Goal: Information Seeking & Learning: Understand process/instructions

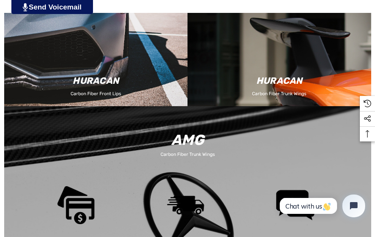
scroll to position [3640, 0]
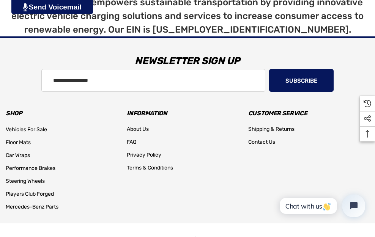
click at [139, 128] on span "About Us" at bounding box center [138, 129] width 22 height 6
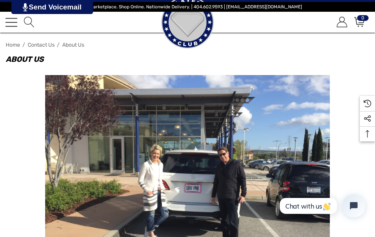
click at [13, 24] on link "Toggle menu" at bounding box center [11, 22] width 12 height 12
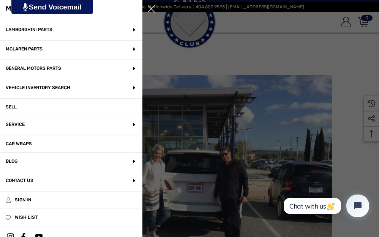
scroll to position [190, 0]
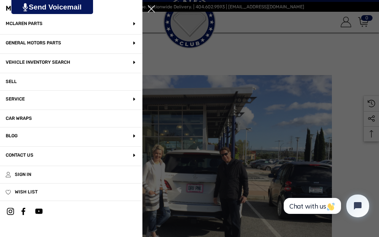
click at [79, 153] on p "Contact Us" at bounding box center [71, 156] width 142 height 19
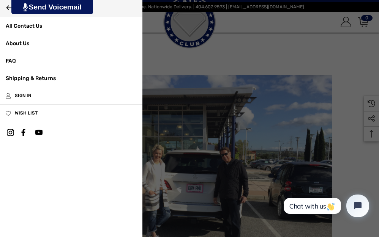
scroll to position [0, 0]
click at [11, 58] on link "FAQ" at bounding box center [71, 60] width 142 height 17
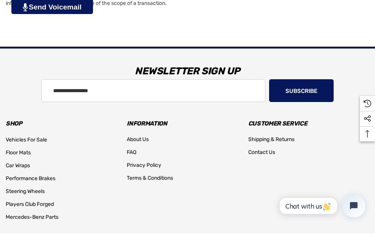
scroll to position [916, 0]
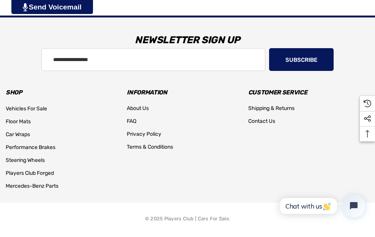
click at [265, 110] on span "Shipping & Returns" at bounding box center [272, 108] width 46 height 6
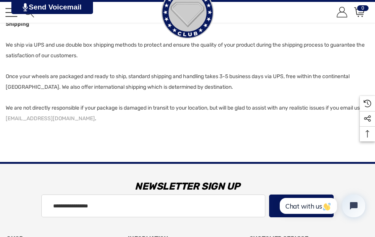
scroll to position [190, 0]
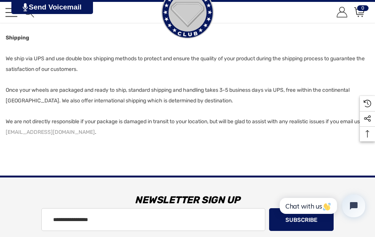
click at [118, 143] on body at bounding box center [187, 104] width 375 height 588
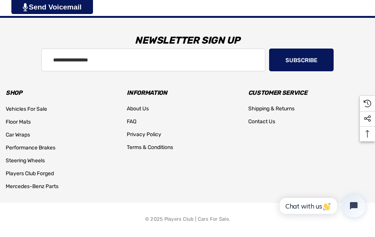
scroll to position [350, 0]
